Goal: Information Seeking & Learning: Learn about a topic

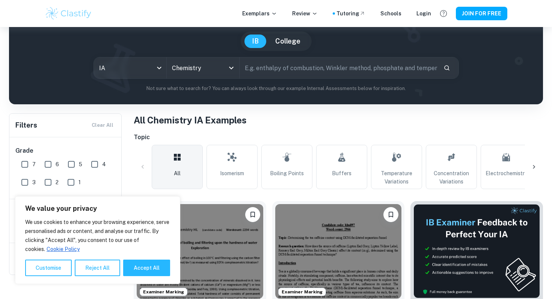
scroll to position [65, 0]
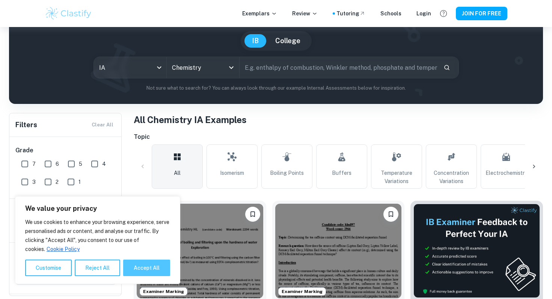
click at [147, 265] on button "Accept All" at bounding box center [146, 268] width 47 height 17
checkbox input "true"
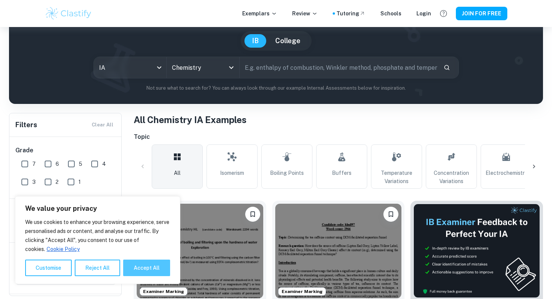
checkbox input "true"
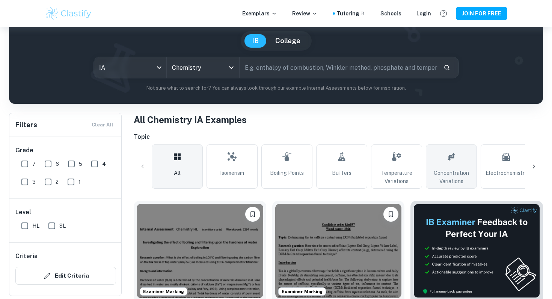
click at [459, 172] on span "Concentration Variations" at bounding box center [451, 177] width 44 height 17
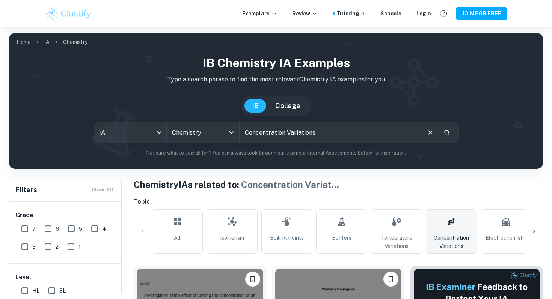
click at [455, 222] on icon at bounding box center [451, 222] width 9 height 18
click at [533, 230] on icon at bounding box center [534, 232] width 8 height 8
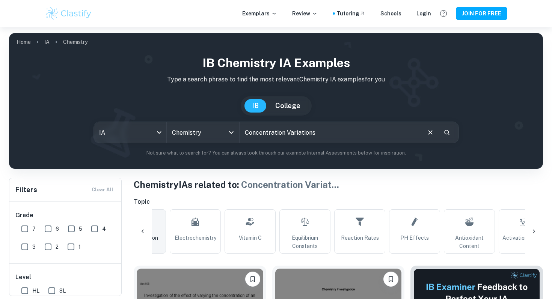
scroll to position [0, 352]
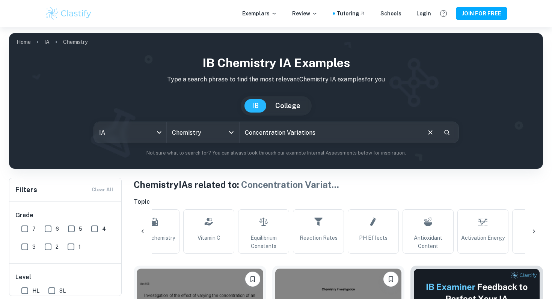
click at [534, 231] on icon at bounding box center [534, 232] width 2 height 4
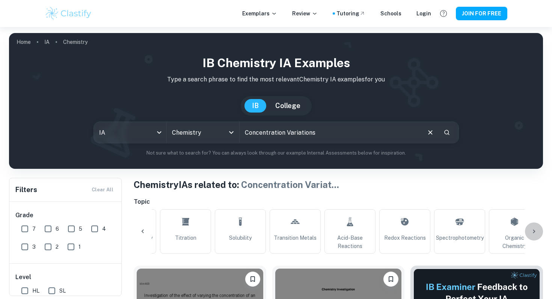
click at [536, 230] on icon at bounding box center [534, 232] width 8 height 8
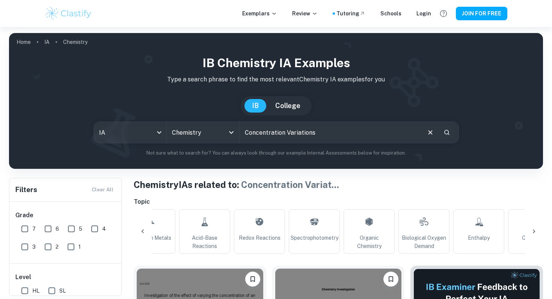
scroll to position [0, 884]
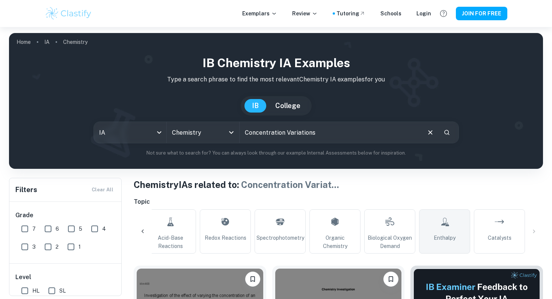
click at [432, 228] on link "Enthalpy" at bounding box center [444, 232] width 51 height 44
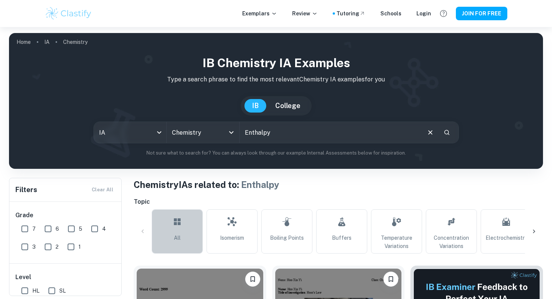
click at [191, 237] on link "All" at bounding box center [177, 232] width 51 height 44
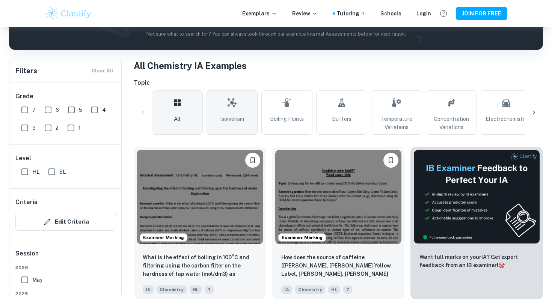
scroll to position [128, 0]
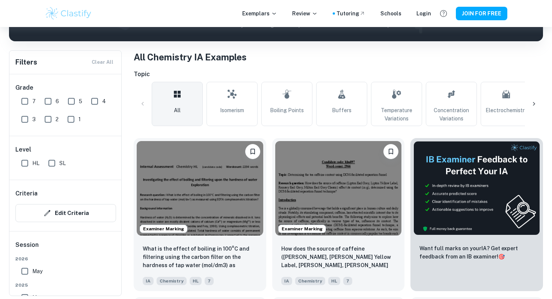
click at [27, 165] on input "HL" at bounding box center [24, 163] width 15 height 15
checkbox input "true"
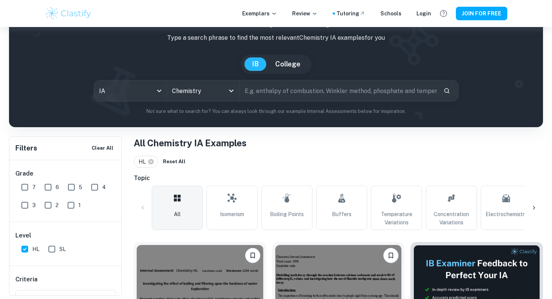
scroll to position [41, 0]
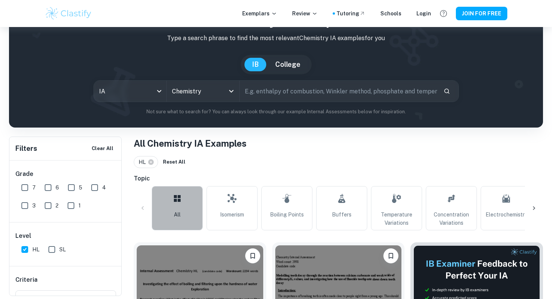
click at [173, 200] on icon at bounding box center [177, 199] width 9 height 18
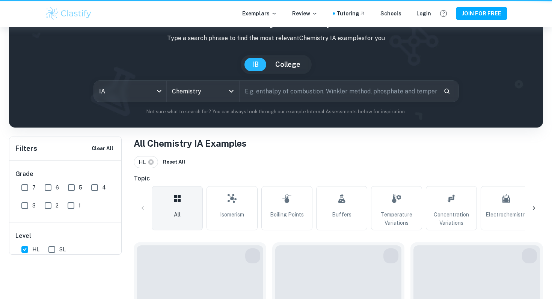
scroll to position [0, 0]
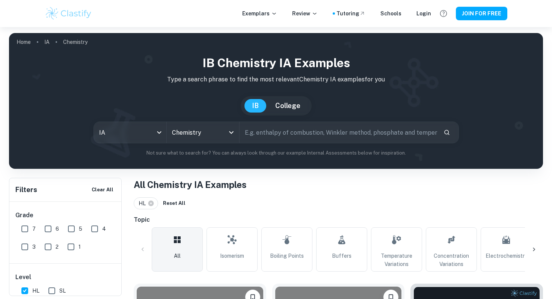
click at [253, 133] on input "text" at bounding box center [339, 132] width 198 height 21
type input "calorimetry"
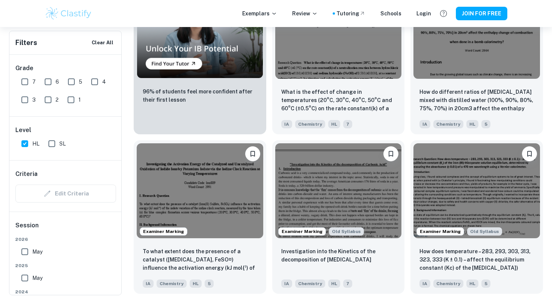
scroll to position [620, 0]
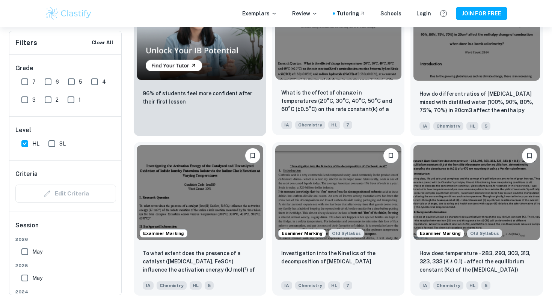
click at [352, 88] on div "What is the effect of change in temperatures (20°C, 30°C, 40°C, 50°C and 60°C (…" at bounding box center [338, 109] width 133 height 53
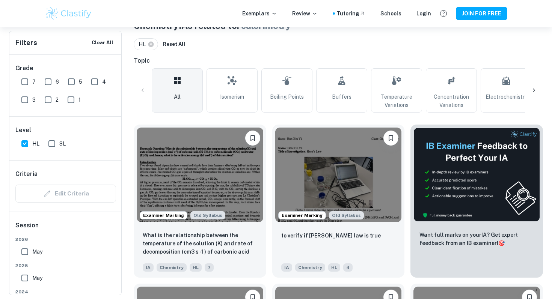
scroll to position [156, 0]
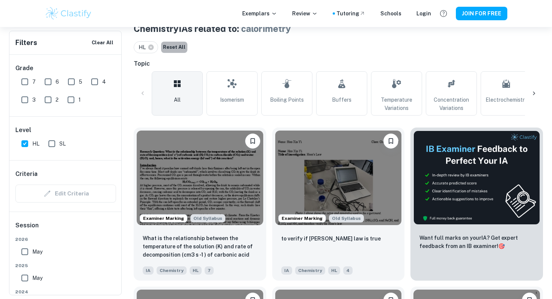
click at [172, 48] on button "Reset All" at bounding box center [174, 47] width 26 height 11
checkbox input "false"
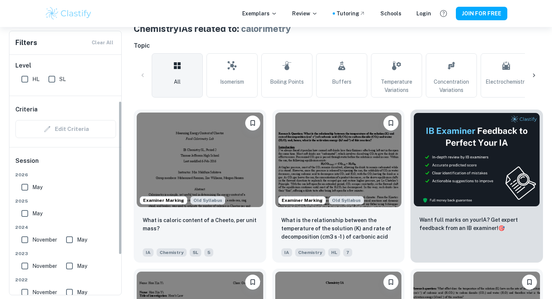
scroll to position [86, 0]
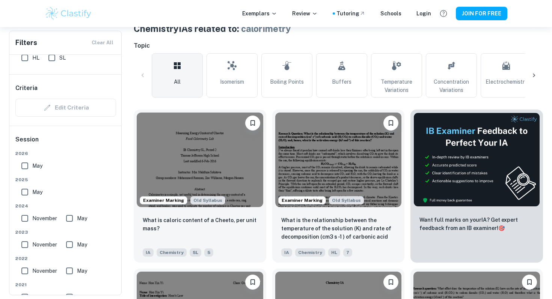
click at [25, 193] on input "May" at bounding box center [24, 192] width 15 height 15
checkbox input "true"
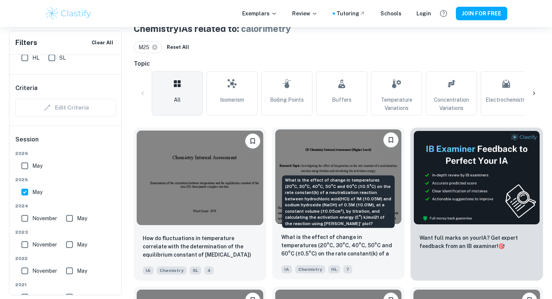
click at [303, 254] on p "What is the effect of change in temperatures (20°C, 30°C, 40°C, 50°C and 60°C (…" at bounding box center [338, 246] width 115 height 26
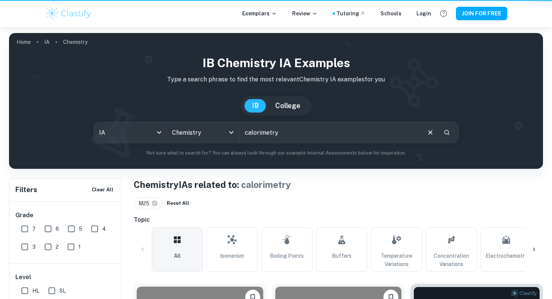
scroll to position [156, 0]
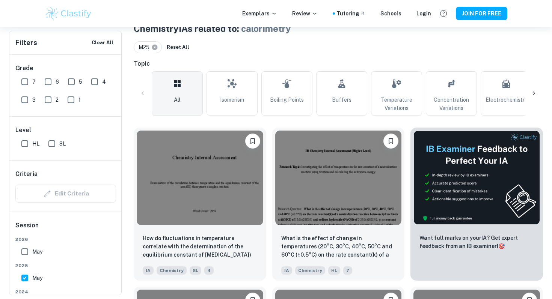
click at [155, 47] on icon at bounding box center [154, 47] width 7 height 7
checkbox input "false"
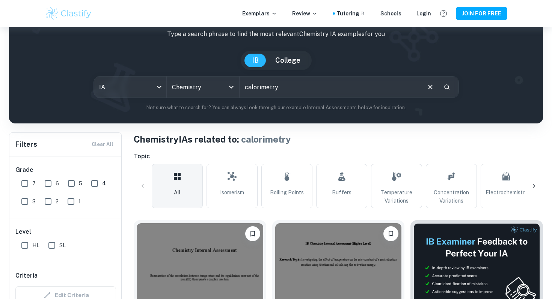
scroll to position [0, 0]
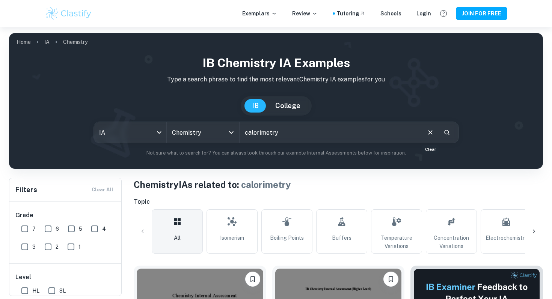
click at [431, 134] on icon "Clear" at bounding box center [430, 132] width 8 height 8
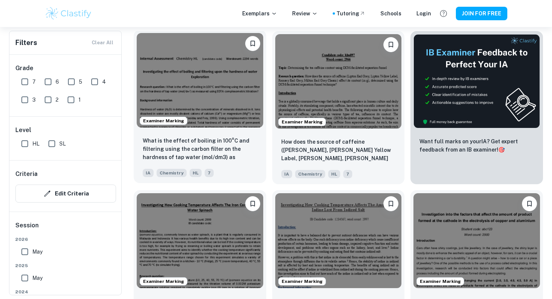
scroll to position [235, 0]
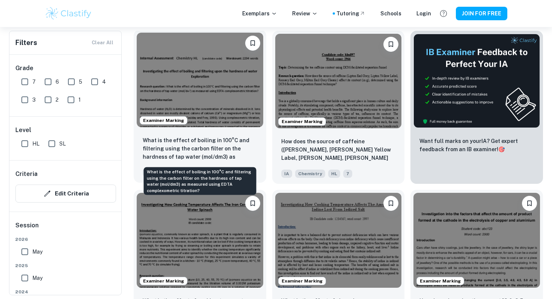
click at [227, 139] on p "What is the effect of boiling in 100°C and filtering using the carbon filter on…" at bounding box center [200, 149] width 115 height 26
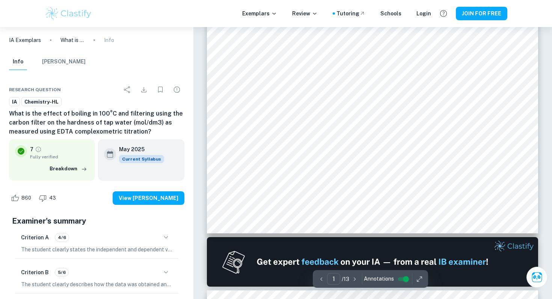
scroll to position [269, 0]
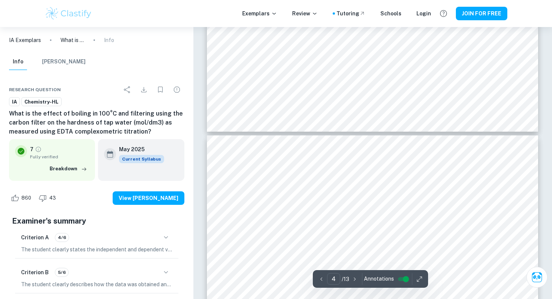
type input "5"
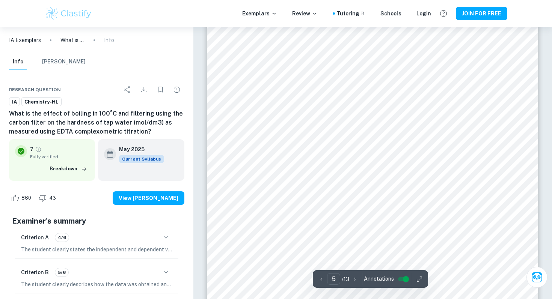
scroll to position [2149, 0]
